Goal: Contribute content

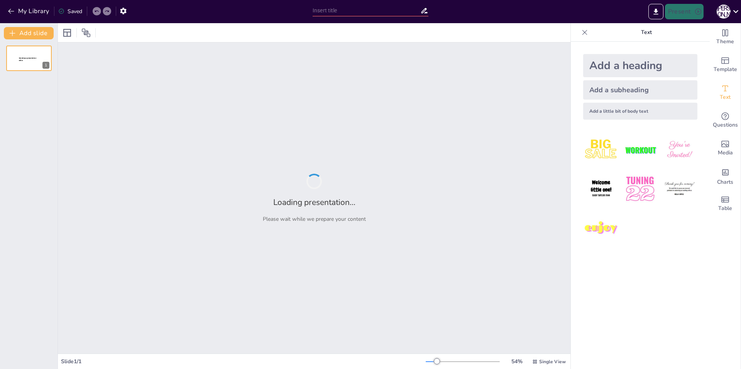
type input "Квантовая революция: Опыты [PERSON_NAME] и [PERSON_NAME]"
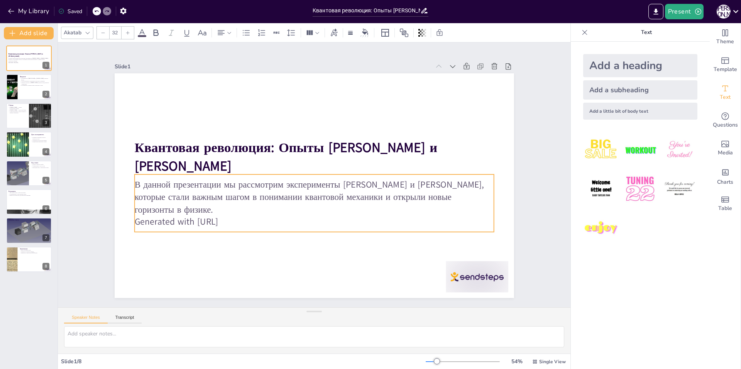
click at [233, 215] on p "Generated with [URL]" at bounding box center [304, 221] width 354 height 87
click at [237, 217] on p "Generated with [URL]" at bounding box center [304, 221] width 354 height 87
click at [246, 222] on p "Generated with [URL]" at bounding box center [304, 221] width 354 height 87
click at [31, 87] on div at bounding box center [29, 87] width 46 height 26
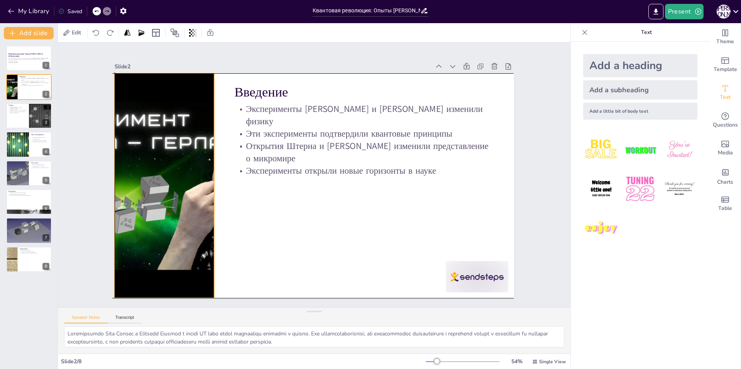
click at [143, 150] on div at bounding box center [168, 139] width 354 height 306
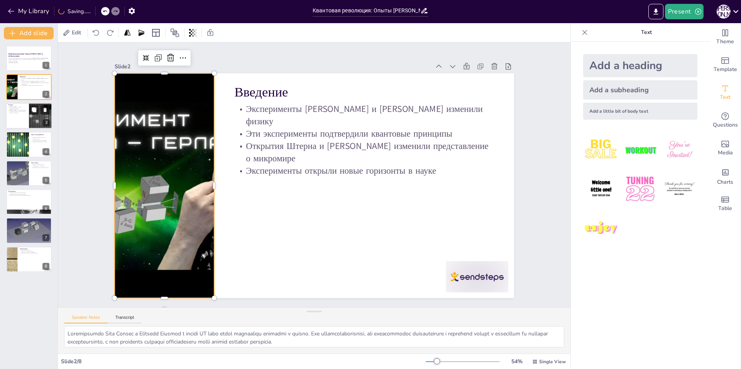
click at [26, 115] on div at bounding box center [29, 116] width 46 height 26
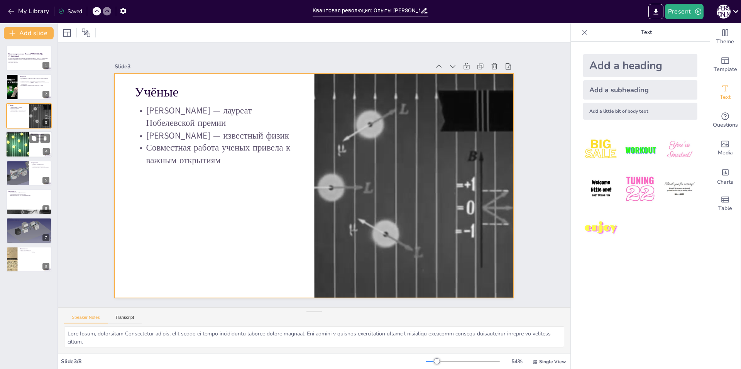
click at [17, 139] on div at bounding box center [17, 144] width 35 height 26
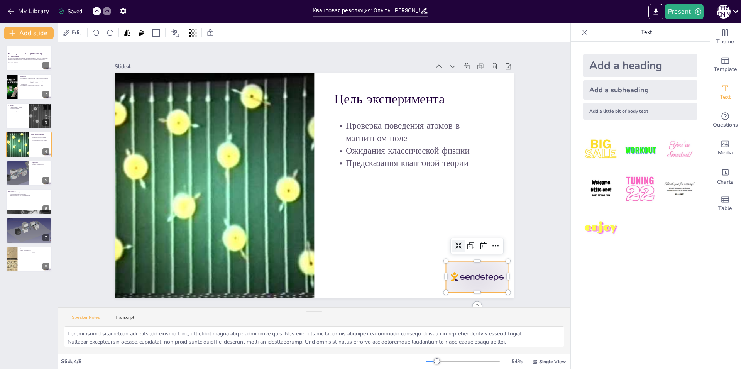
click at [460, 287] on div at bounding box center [453, 309] width 68 height 44
click at [32, 203] on div at bounding box center [29, 202] width 46 height 26
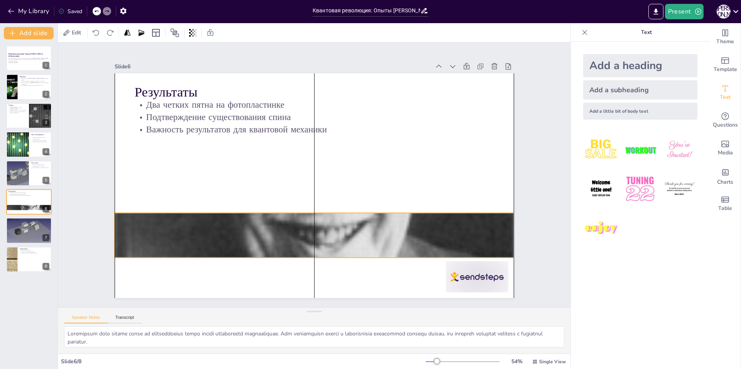
drag, startPoint x: 305, startPoint y: 266, endPoint x: 306, endPoint y: 226, distance: 40.2
click at [306, 226] on div at bounding box center [308, 235] width 454 height 583
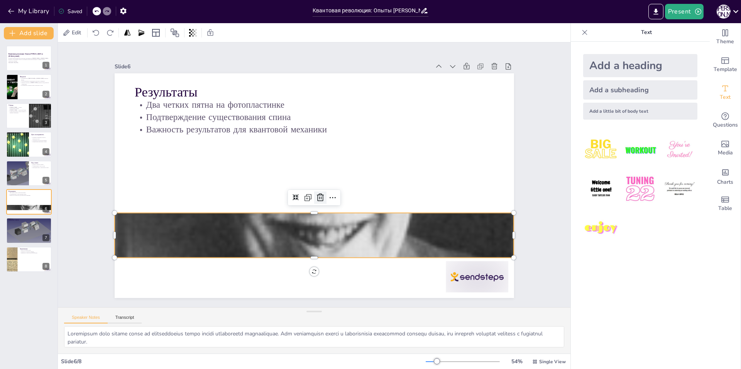
click at [315, 196] on icon at bounding box center [318, 198] width 8 height 8
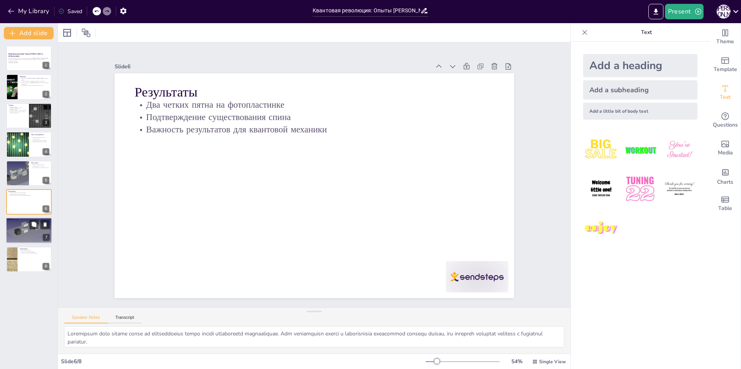
click at [23, 218] on div "Значение опыта Подтверждение дискретности свойств микромира Первые доказательст…" at bounding box center [29, 231] width 46 height 26
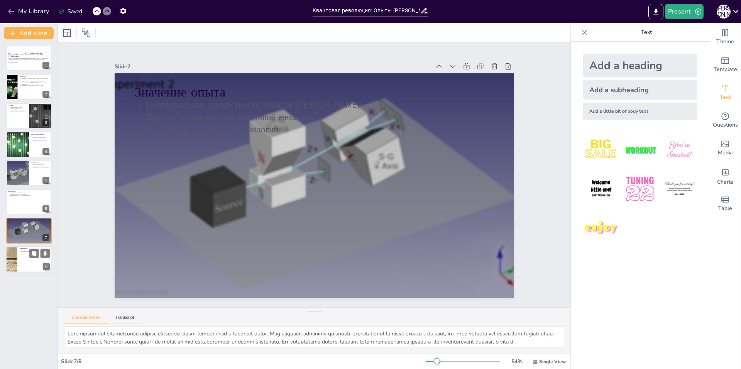
click at [19, 265] on div at bounding box center [29, 259] width 46 height 26
type textarea "Эксперимент Штерна и Герлаха стал важной вехой в истории науки, показав, что кл…"
